Goal: Find specific page/section: Find specific page/section

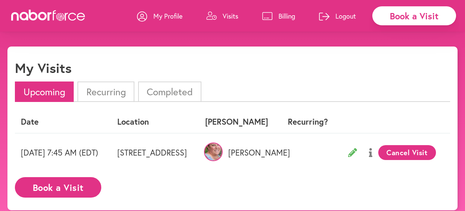
click at [274, 158] on p "[PERSON_NAME]" at bounding box center [239, 153] width 69 height 10
click at [223, 161] on img at bounding box center [213, 152] width 19 height 19
click at [279, 16] on p "Billing" at bounding box center [287, 16] width 17 height 9
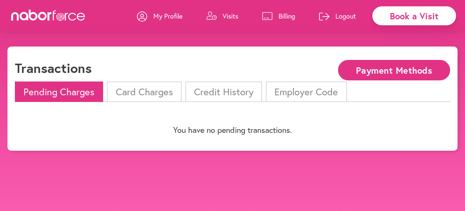
click at [223, 15] on p "Visits" at bounding box center [231, 16] width 16 height 9
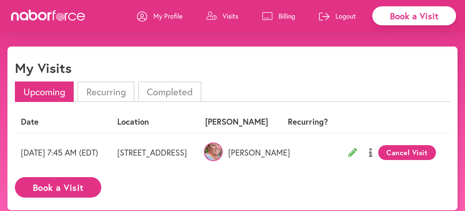
click at [289, 75] on div "My Visits" at bounding box center [232, 71] width 435 height 22
